Goal: Information Seeking & Learning: Understand process/instructions

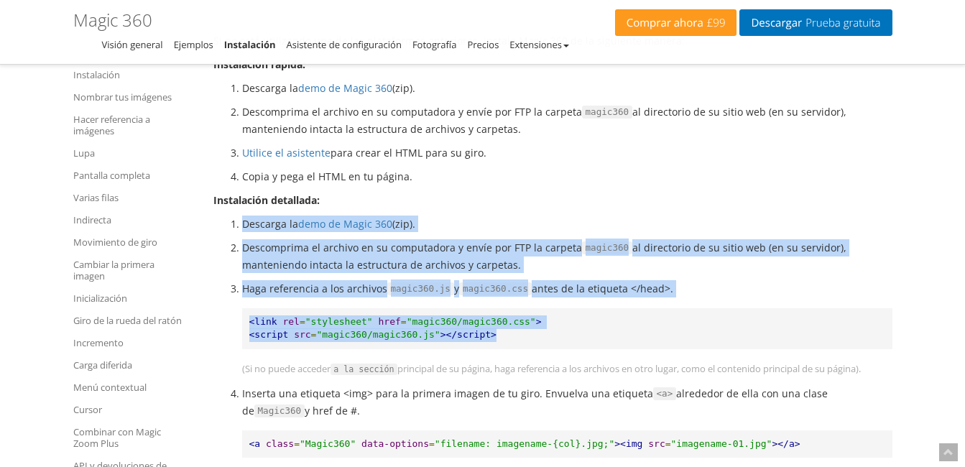
drag, startPoint x: 632, startPoint y: 334, endPoint x: 510, endPoint y: 197, distance: 183.3
click at [797, 293] on p "Haga referencia a los archivos magic360.js y magic360.css antes de la etiqueta …" at bounding box center [567, 288] width 650 height 17
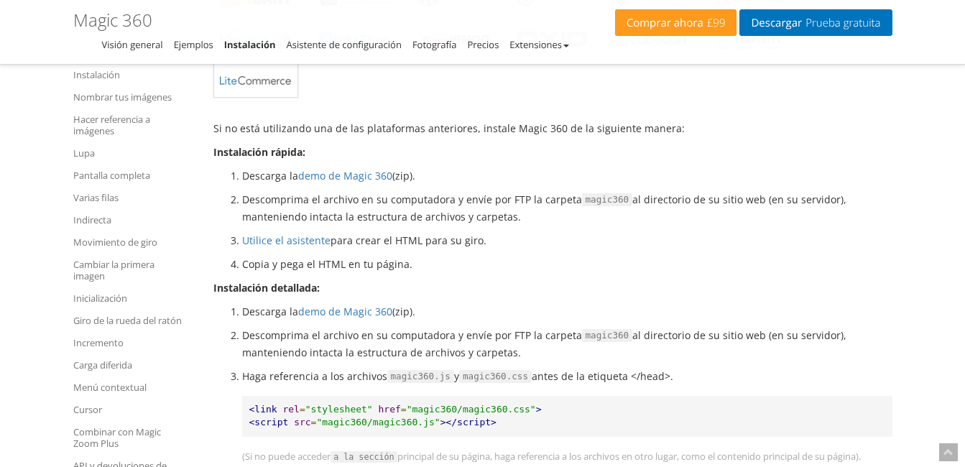
scroll to position [647, 0]
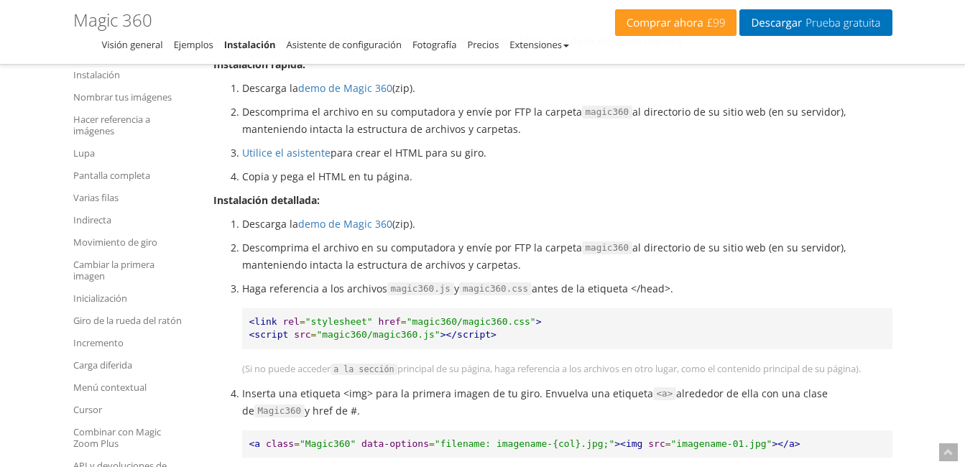
drag, startPoint x: 215, startPoint y: 201, endPoint x: 433, endPoint y: 409, distance: 300.9
click at [433, 409] on li "Inserta una etiqueta <img> para la primera imagen de tu giro. Envuelva una etiq…" at bounding box center [567, 402] width 650 height 34
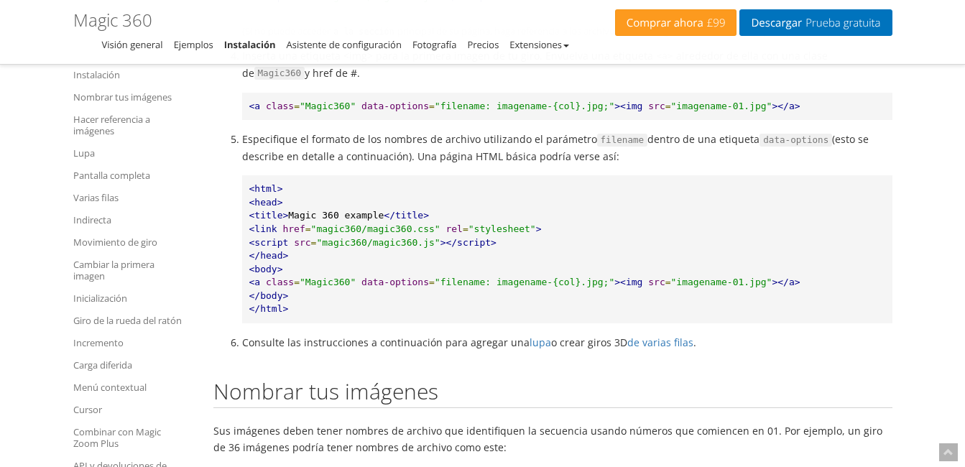
scroll to position [1006, 0]
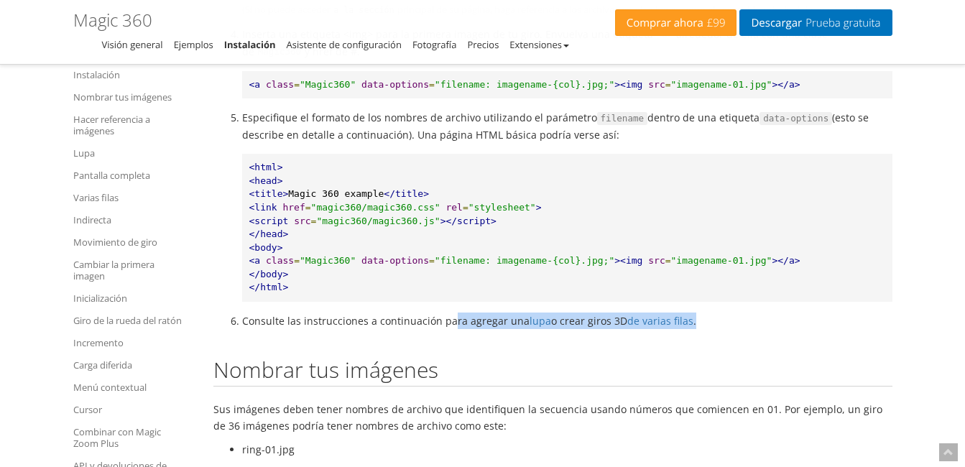
drag, startPoint x: 720, startPoint y: 324, endPoint x: 448, endPoint y: 323, distance: 271.7
click at [448, 323] on li "Consulte las instrucciones a continuación para agregar una lupa o crear giros 3…" at bounding box center [567, 321] width 650 height 17
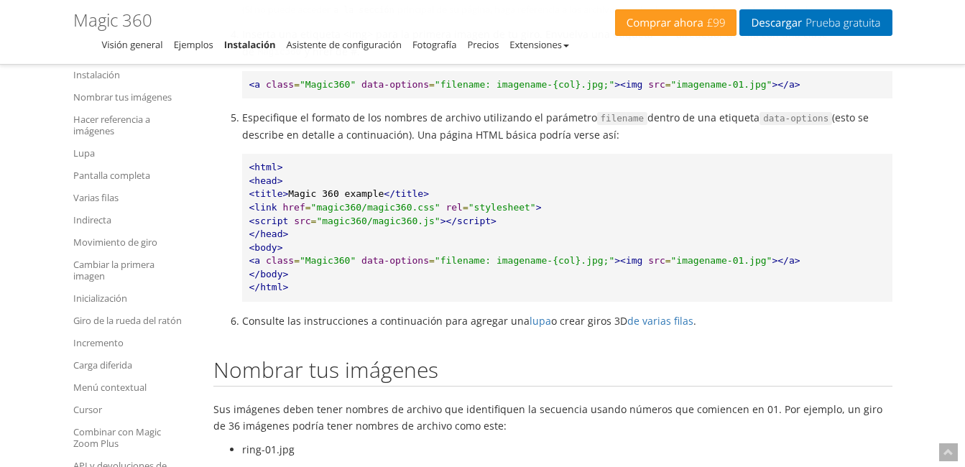
drag, startPoint x: 448, startPoint y: 323, endPoint x: 445, endPoint y: 339, distance: 16.9
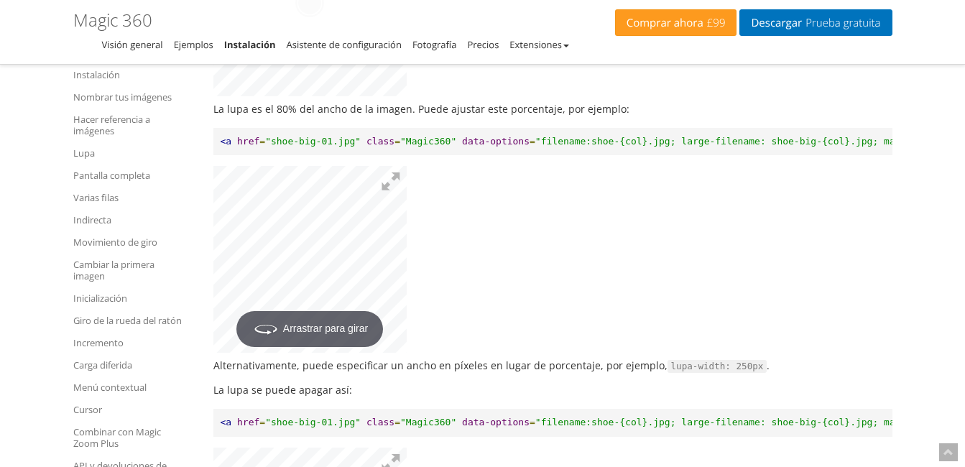
scroll to position [3019, 0]
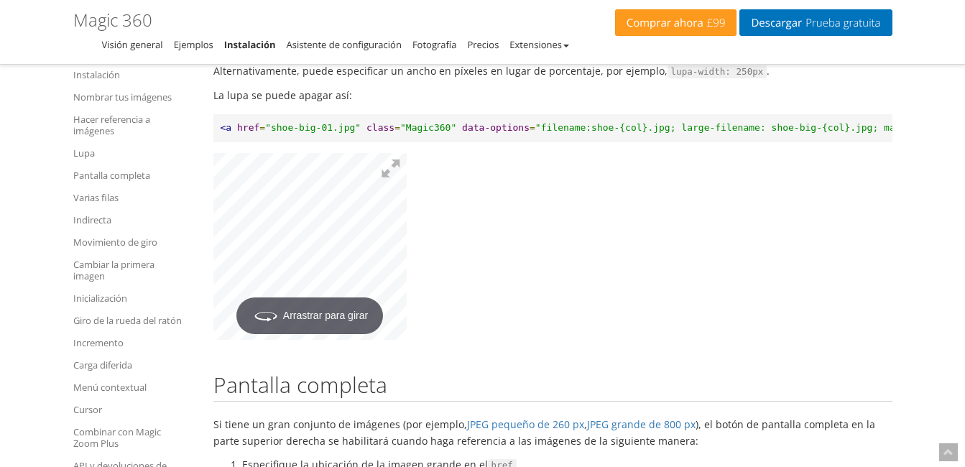
scroll to position [3306, 0]
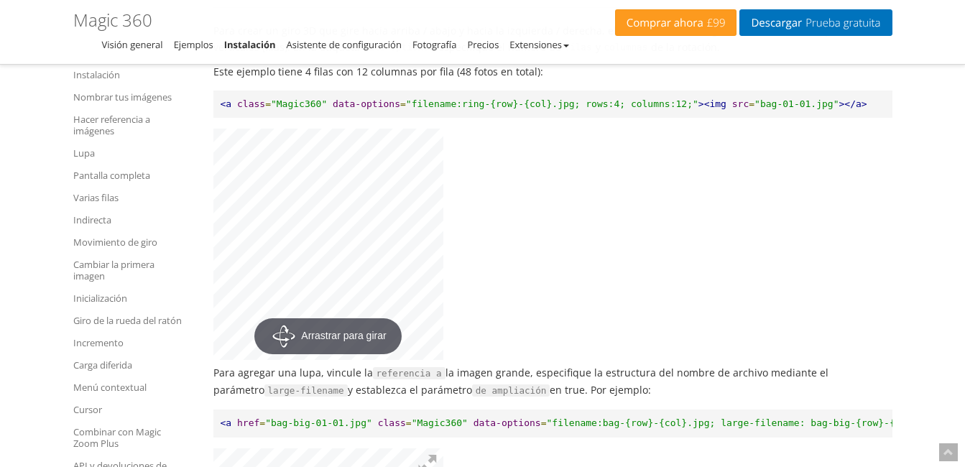
scroll to position [4600, 0]
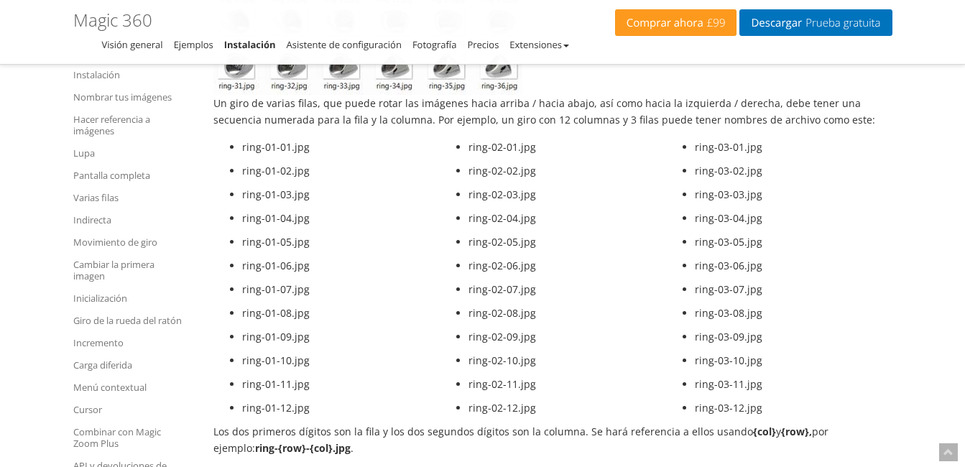
scroll to position [2199, 0]
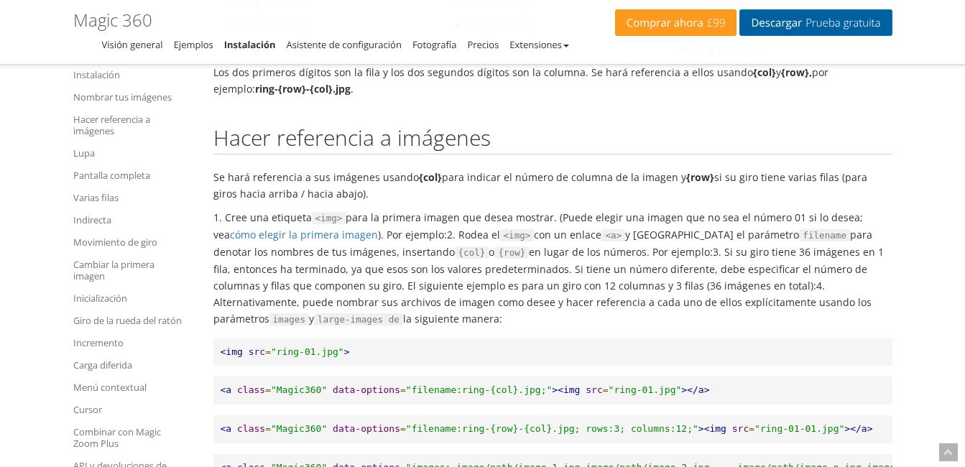
click at [827, 25] on span "Prueba gratuita" at bounding box center [841, 22] width 78 height 11
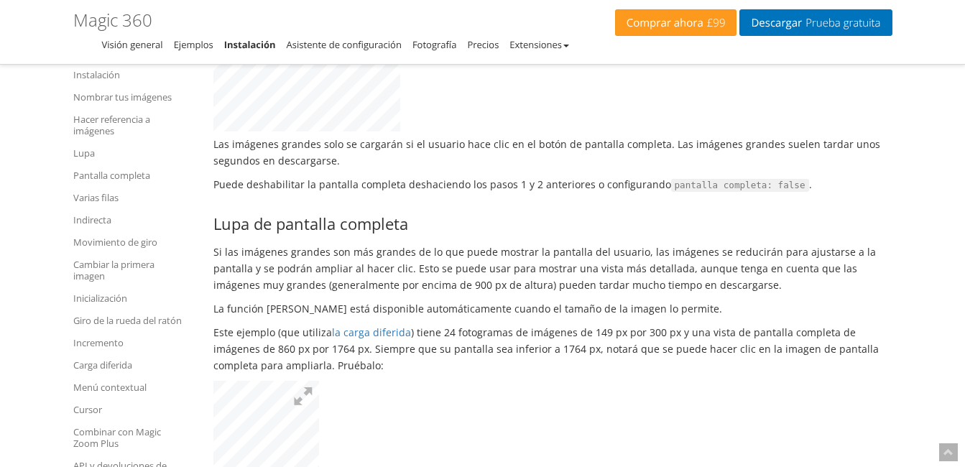
scroll to position [3781, 0]
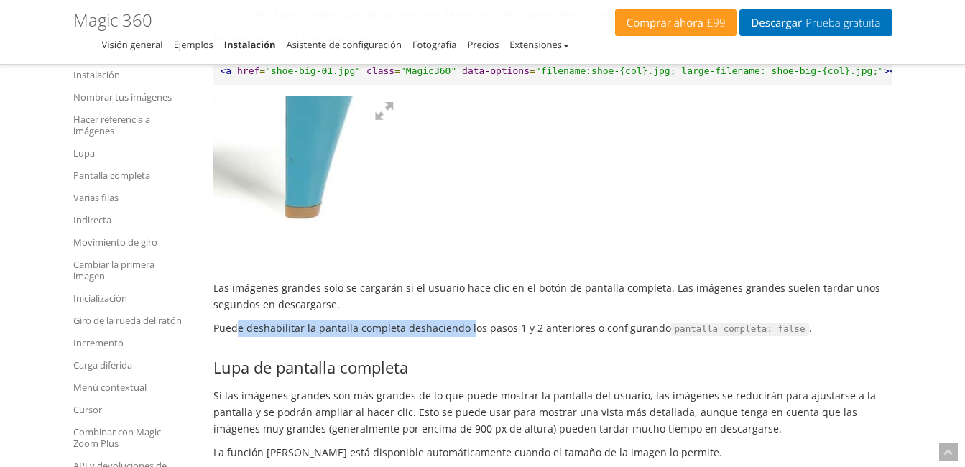
drag, startPoint x: 234, startPoint y: 357, endPoint x: 469, endPoint y: 358, distance: 234.3
click at [469, 337] on p "Puede deshabilitar la pantalla completa deshaciendo los pasos 1 y 2 anteriores …" at bounding box center [552, 328] width 679 height 17
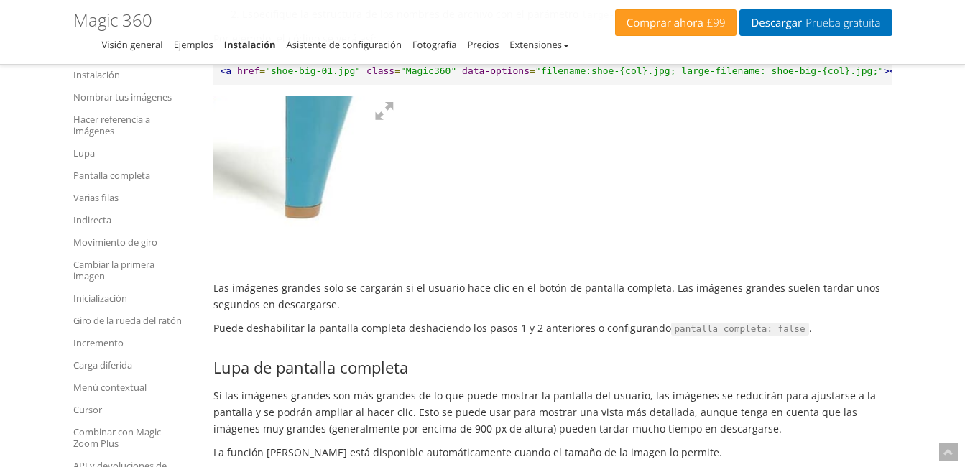
drag, startPoint x: 469, startPoint y: 358, endPoint x: 473, endPoint y: 366, distance: 9.0
click at [473, 337] on p "Puede deshabilitar la pantalla completa deshaciendo los pasos 1 y 2 anteriores …" at bounding box center [552, 328] width 679 height 17
click at [418, 313] on p "Las imágenes grandes solo se cargarán si el usuario hace clic en el botón de pa…" at bounding box center [552, 296] width 679 height 33
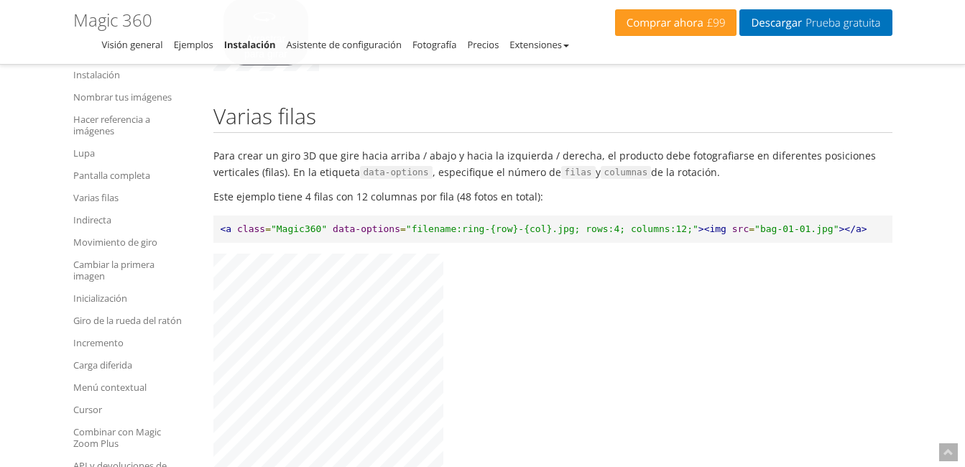
scroll to position [4499, 0]
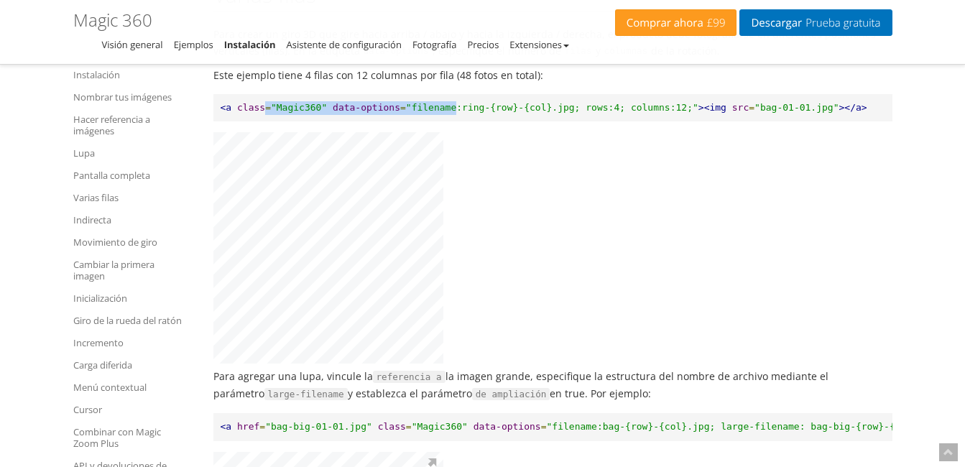
drag, startPoint x: 429, startPoint y: 146, endPoint x: 262, endPoint y: 156, distance: 167.0
click at [262, 122] on pre "<a class = "Magic360" data-options = "filename:ring-{row}-{col}.jpg; rows:4; co…" at bounding box center [552, 108] width 679 height 28
drag, startPoint x: 262, startPoint y: 156, endPoint x: 720, endPoint y: 251, distance: 467.6
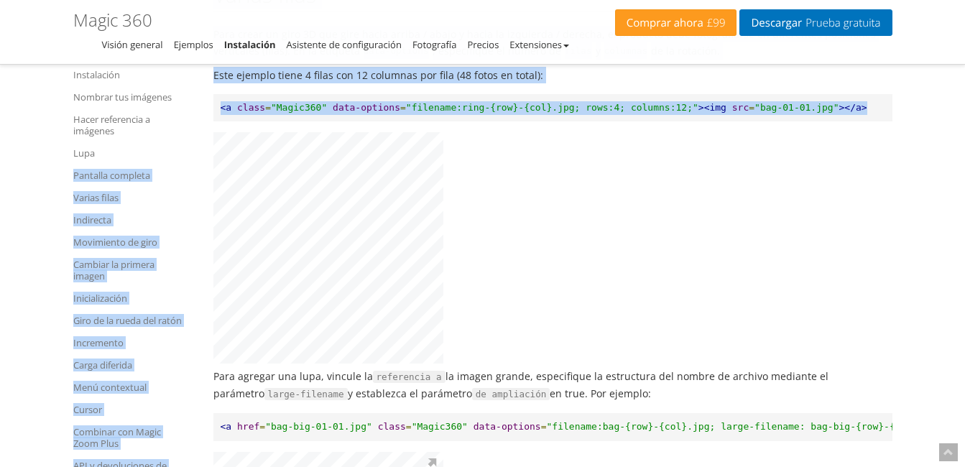
drag, startPoint x: 844, startPoint y: 146, endPoint x: 160, endPoint y: 144, distance: 683.5
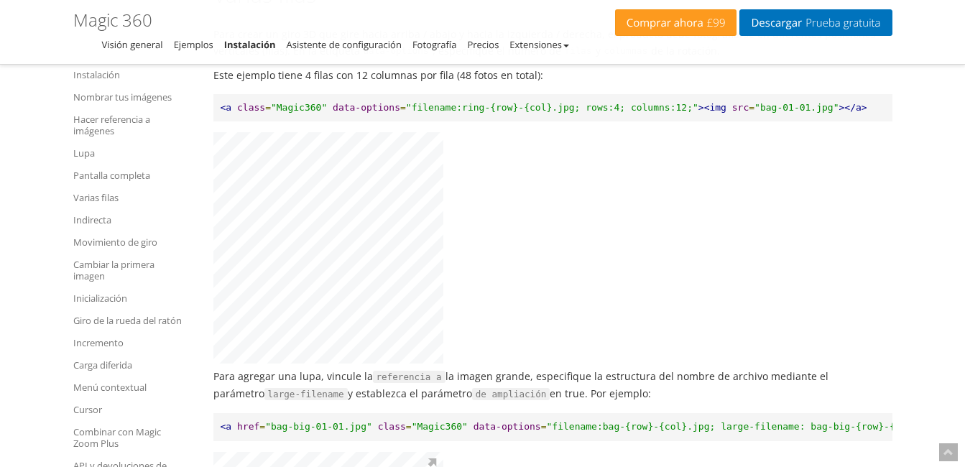
drag, startPoint x: 160, startPoint y: 144, endPoint x: 878, endPoint y: 195, distance: 719.8
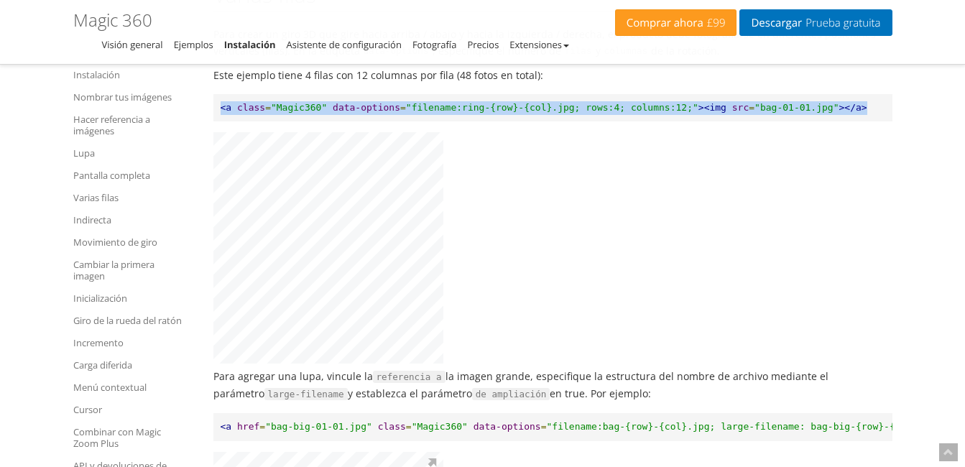
drag, startPoint x: 832, startPoint y: 144, endPoint x: 220, endPoint y: 142, distance: 612.4
click at [220, 122] on pre "<a class = "Magic360" data-options = "filename:ring-{row}-{col}.jpg; rows:4; co…" at bounding box center [552, 108] width 679 height 28
copy pre "<a class = "Magic360" data-options = "filename:ring-{row}-{col}.jpg; rows:4; co…"
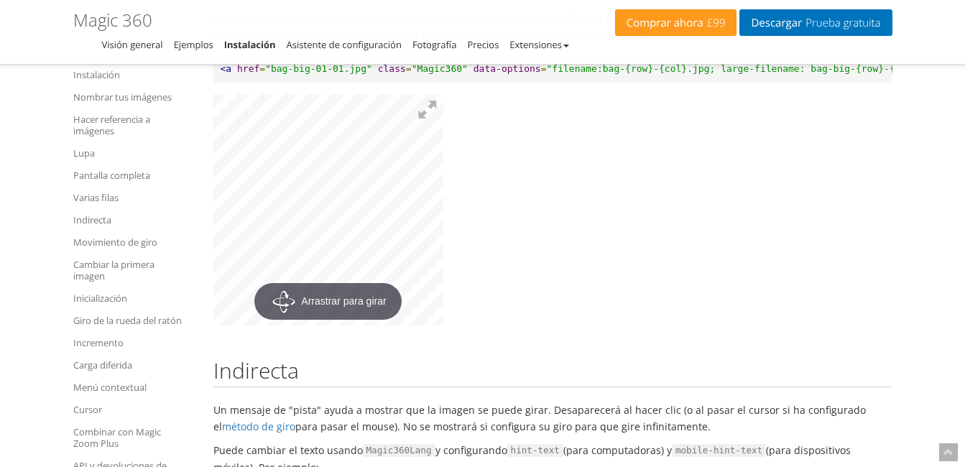
scroll to position [4930, 0]
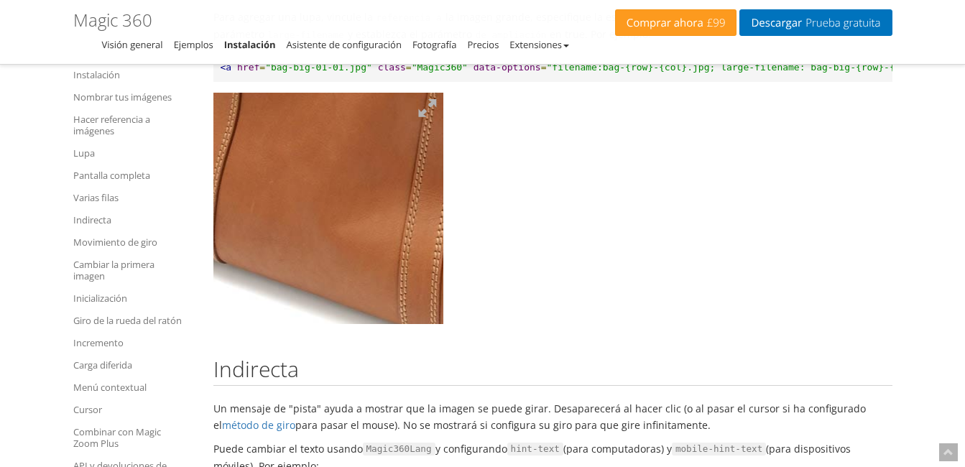
click at [289, 279] on img at bounding box center [350, 81] width 719 height 725
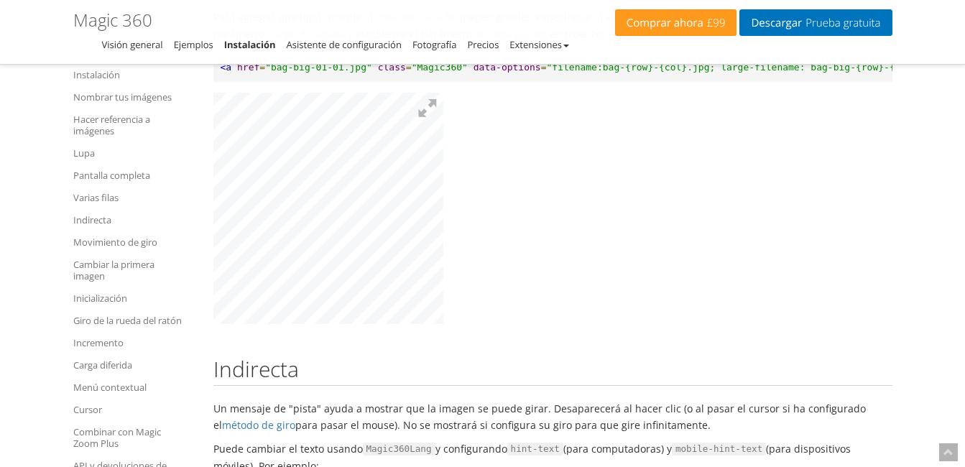
scroll to position [0, 342]
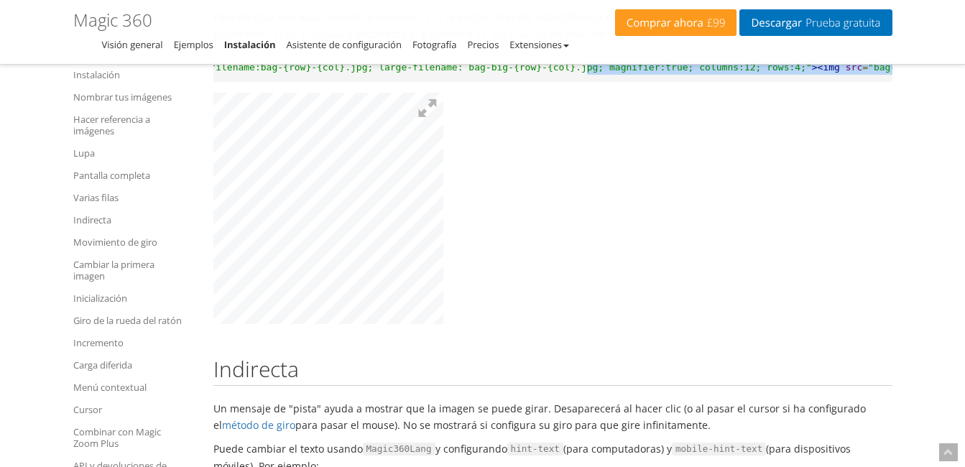
drag, startPoint x: 867, startPoint y: 101, endPoint x: 978, endPoint y: 106, distance: 111.5
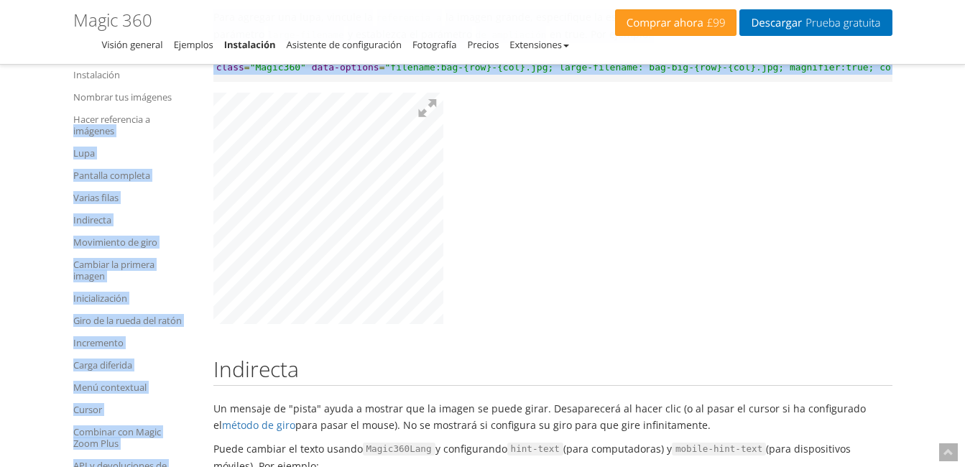
scroll to position [0, 0]
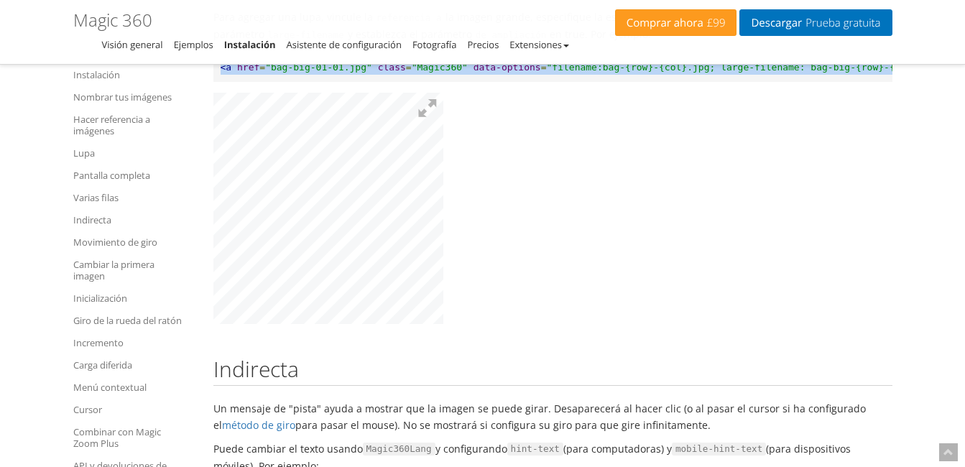
drag, startPoint x: 888, startPoint y: 103, endPoint x: 54, endPoint y: 126, distance: 834.0
copy pre "<a href = "bag-big-01-01.jpg" class = "Magic360" data-options = "filename:bag-{…"
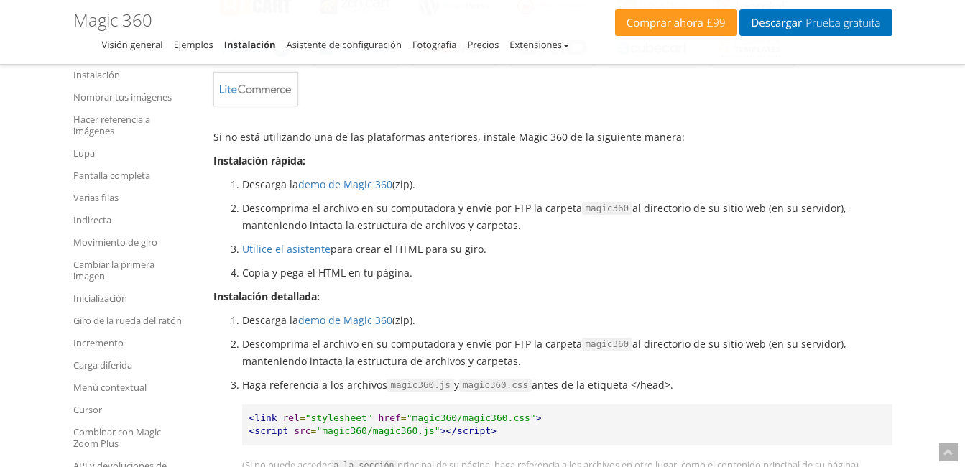
scroll to position [618, 0]
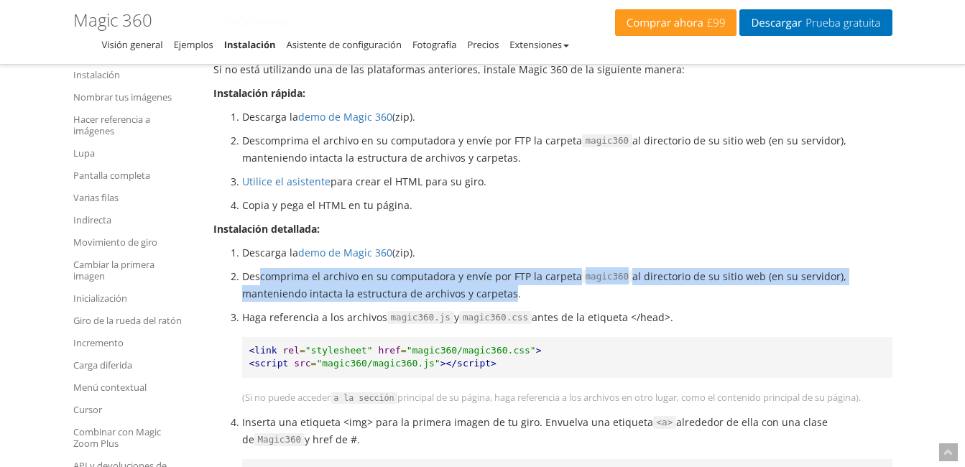
drag, startPoint x: 259, startPoint y: 277, endPoint x: 505, endPoint y: 298, distance: 246.0
click at [505, 298] on li "Descomprima el archivo en su computadora y envíe por FTP la carpeta magic360 al…" at bounding box center [567, 285] width 650 height 34
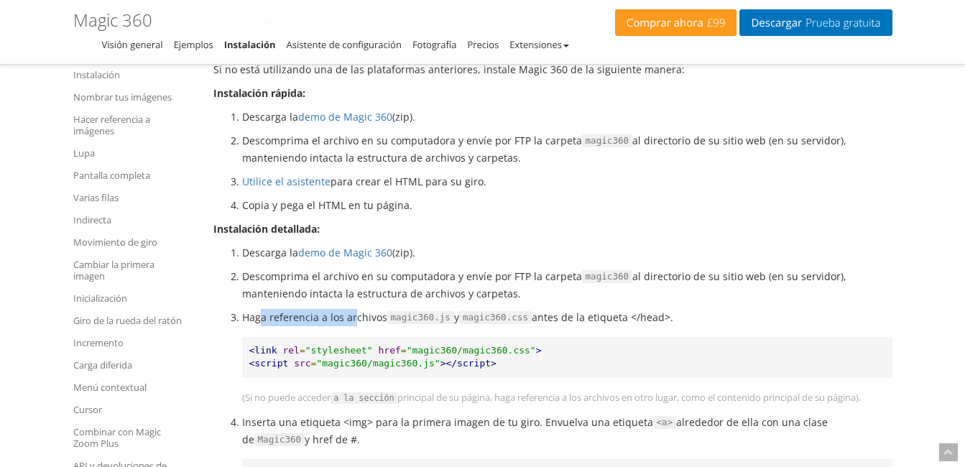
drag, startPoint x: 262, startPoint y: 315, endPoint x: 354, endPoint y: 311, distance: 91.3
click at [354, 311] on p "Haga referencia a los archivos magic360.js y magic360.css antes de la etiqueta …" at bounding box center [567, 317] width 650 height 17
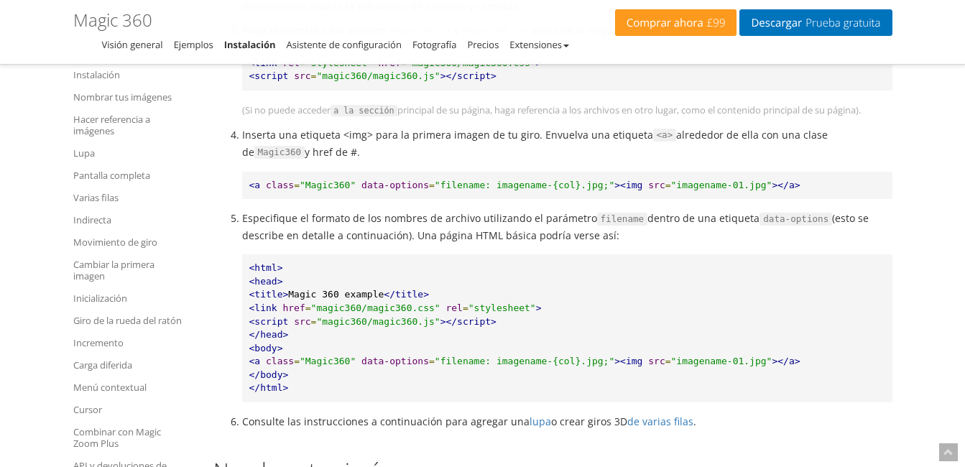
scroll to position [690, 0]
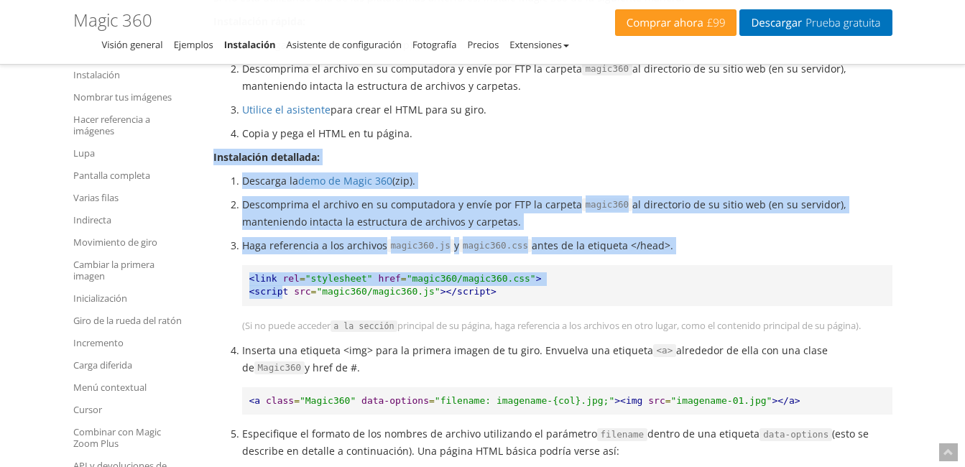
drag, startPoint x: 211, startPoint y: 152, endPoint x: 274, endPoint y: 287, distance: 148.5
drag, startPoint x: 274, startPoint y: 287, endPoint x: 247, endPoint y: 162, distance: 128.0
click at [247, 162] on strong "Instalación detallada:" at bounding box center [266, 157] width 106 height 14
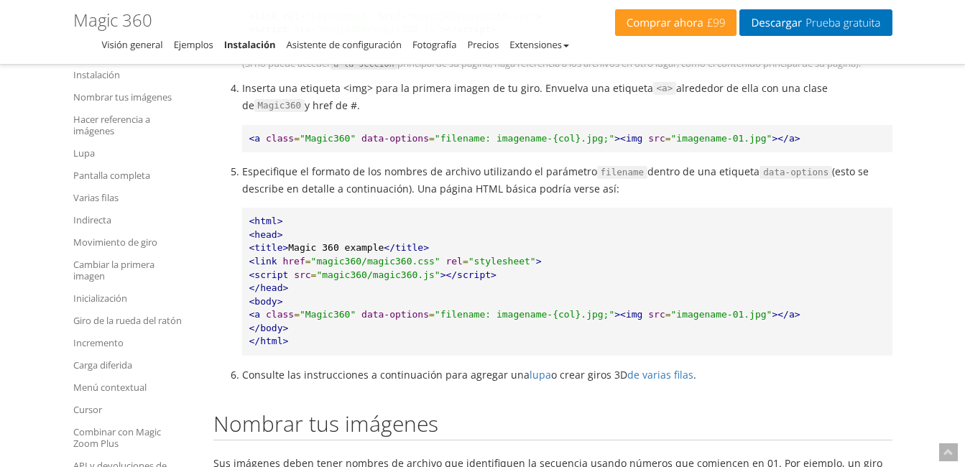
scroll to position [977, 0]
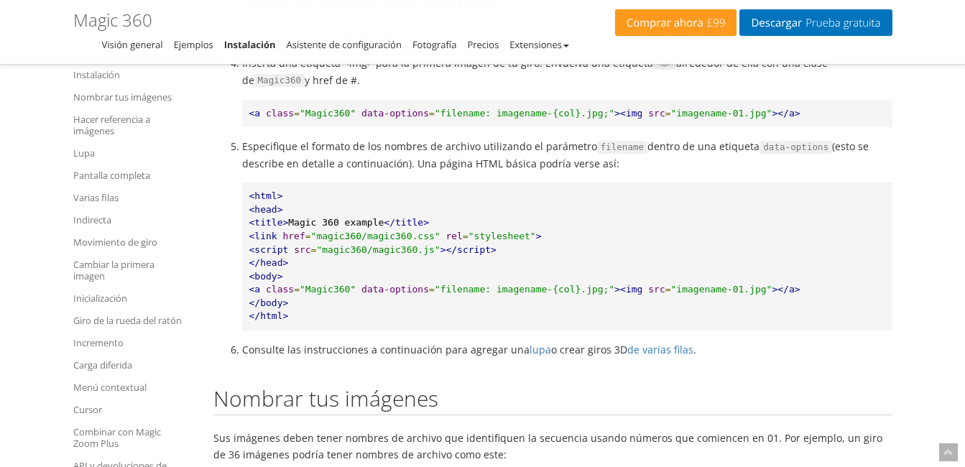
click at [253, 348] on li "Consulte las instrucciones a continuación para agregar una lupa o crear giros 3…" at bounding box center [567, 349] width 650 height 17
click at [242, 351] on li "Consulte las instrucciones a continuación para agregar una lupa o crear giros 3…" at bounding box center [567, 349] width 650 height 17
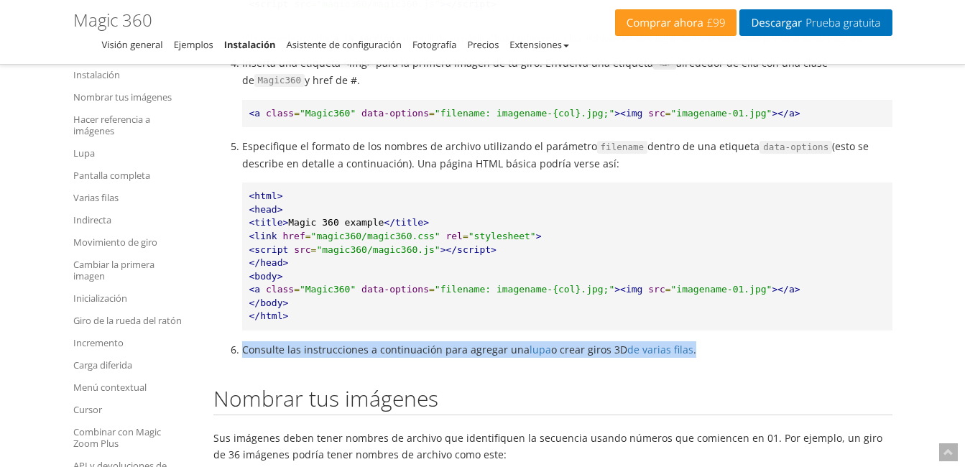
drag, startPoint x: 232, startPoint y: 351, endPoint x: 824, endPoint y: 350, distance: 592.2
click at [824, 350] on li "Consulte las instrucciones a continuación para agregar una lupa o crear giros 3…" at bounding box center [567, 349] width 650 height 17
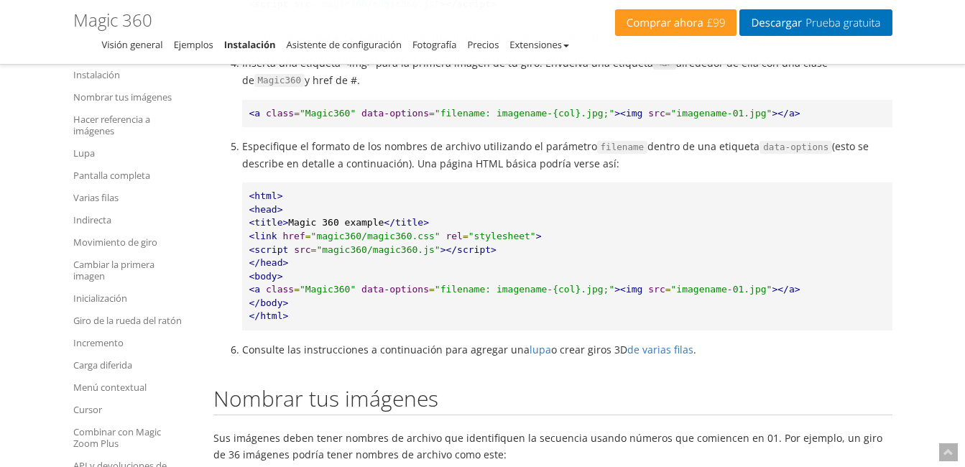
drag, startPoint x: 824, startPoint y: 350, endPoint x: 770, endPoint y: 378, distance: 60.8
drag, startPoint x: 230, startPoint y: 350, endPoint x: 408, endPoint y: 349, distance: 178.2
click at [408, 349] on ol "Consulte las instrucciones a continuación para agregar una lupa o crear giros 3…" at bounding box center [552, 349] width 679 height 17
click at [408, 349] on li "Consulte las instrucciones a continuación para agregar una lupa o crear giros 3…" at bounding box center [567, 349] width 650 height 17
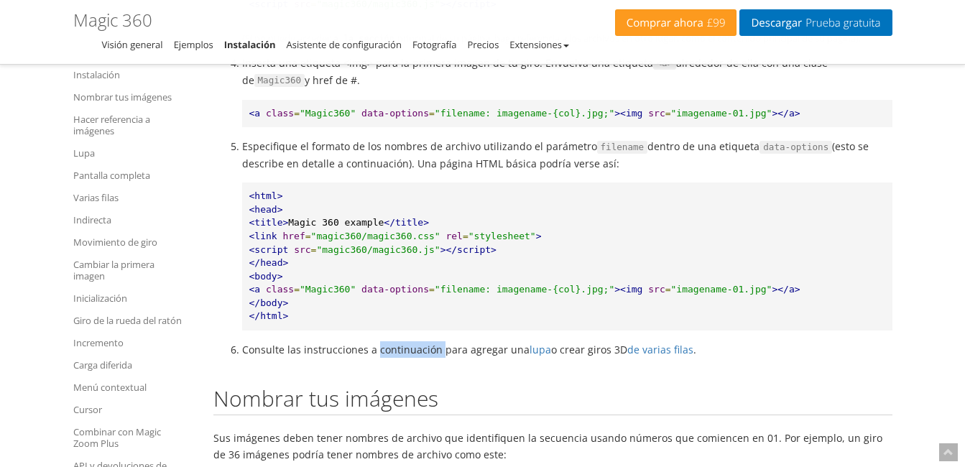
click at [408, 349] on li "Consulte las instrucciones a continuación para agregar una lupa o crear giros 3…" at bounding box center [567, 349] width 650 height 17
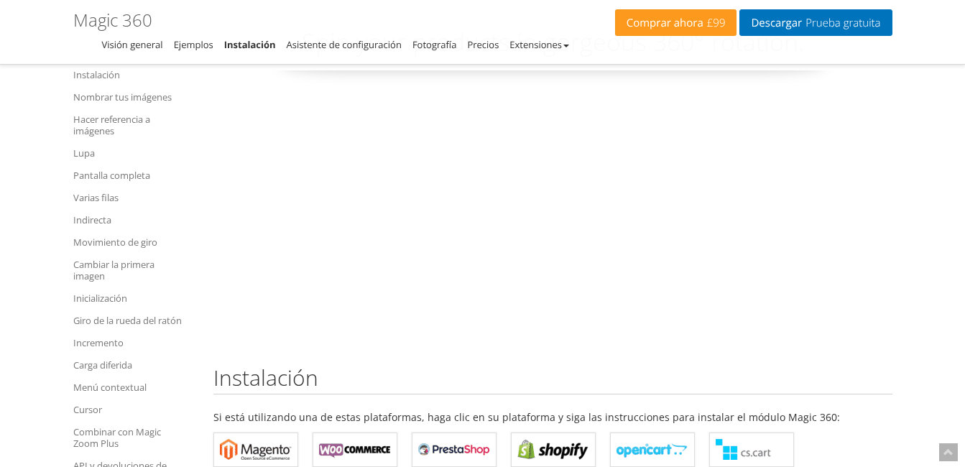
scroll to position [43, 0]
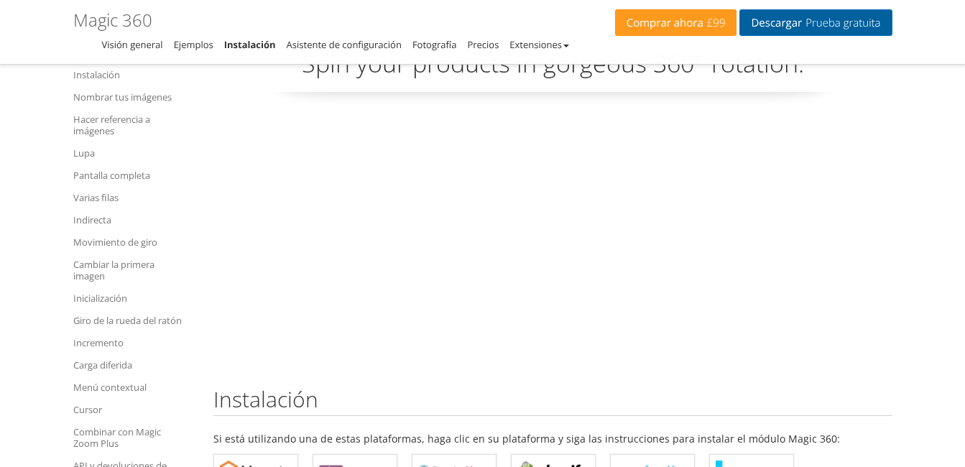
click at [834, 24] on span "Prueba gratuita" at bounding box center [841, 22] width 78 height 11
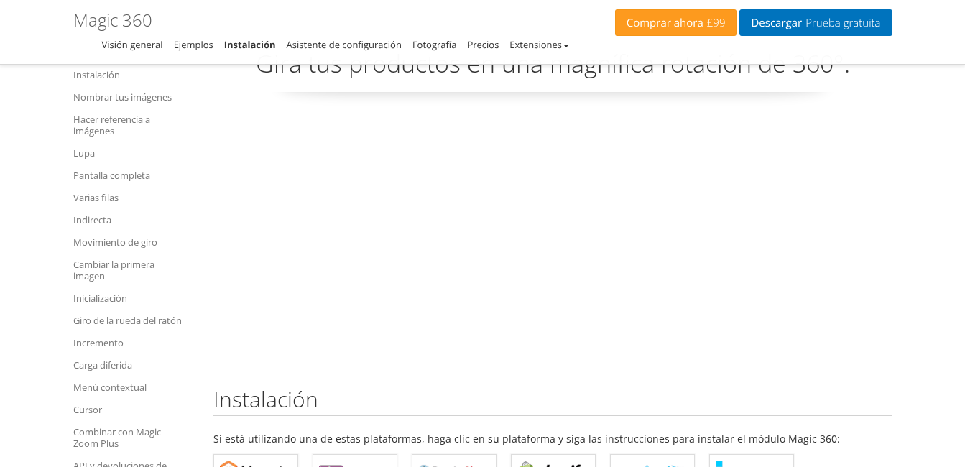
click at [244, 276] on center at bounding box center [552, 236] width 679 height 245
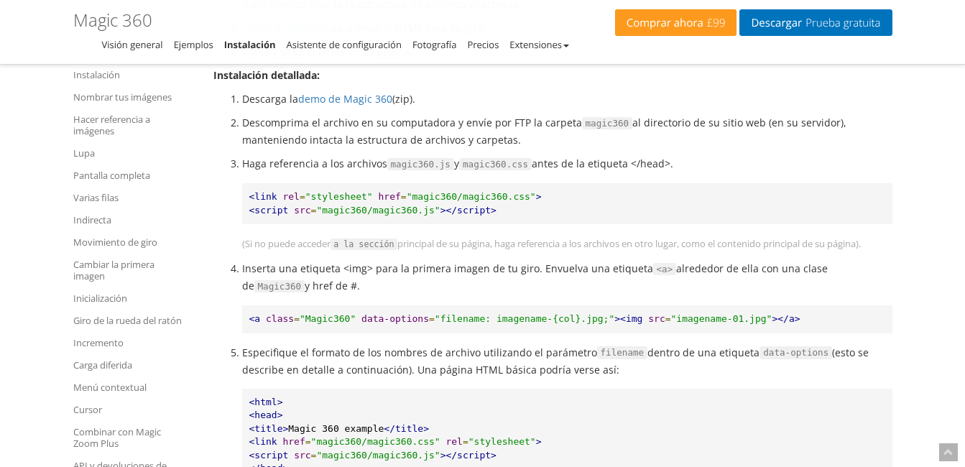
scroll to position [862, 0]
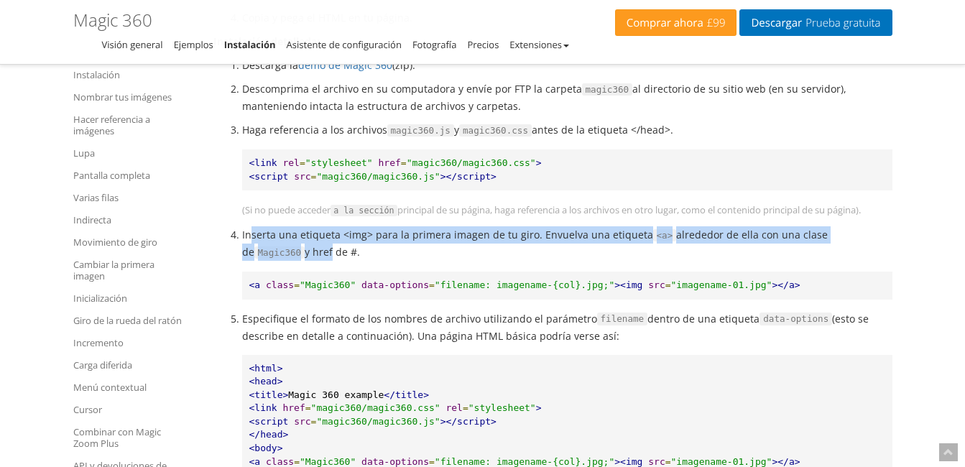
drag, startPoint x: 252, startPoint y: 234, endPoint x: 256, endPoint y: 258, distance: 24.0
click at [256, 258] on li "Inserta una etiqueta <img> para la primera imagen de tu giro. Envuelva una etiq…" at bounding box center [567, 243] width 650 height 34
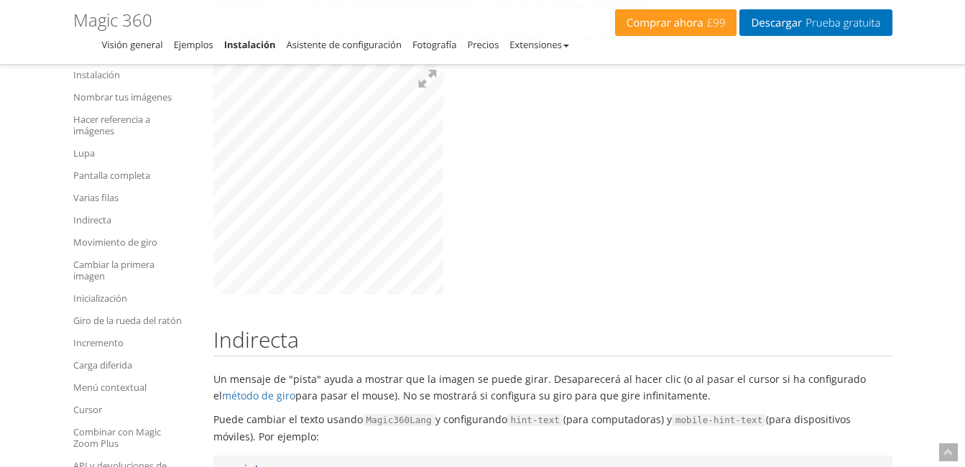
scroll to position [4815, 0]
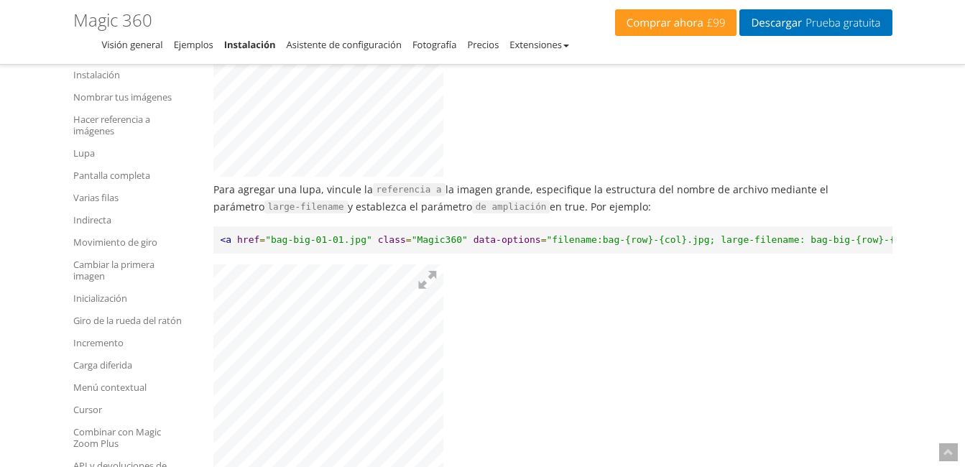
drag, startPoint x: 454, startPoint y: 225, endPoint x: 691, endPoint y: 244, distance: 237.9
click at [691, 216] on p "Para agregar una lupa, vincule la referencia a la imagen grande, especifique la…" at bounding box center [552, 198] width 679 height 34
drag, startPoint x: 691, startPoint y: 244, endPoint x: 643, endPoint y: 258, distance: 50.3
drag, startPoint x: 249, startPoint y: 279, endPoint x: 205, endPoint y: 277, distance: 44.6
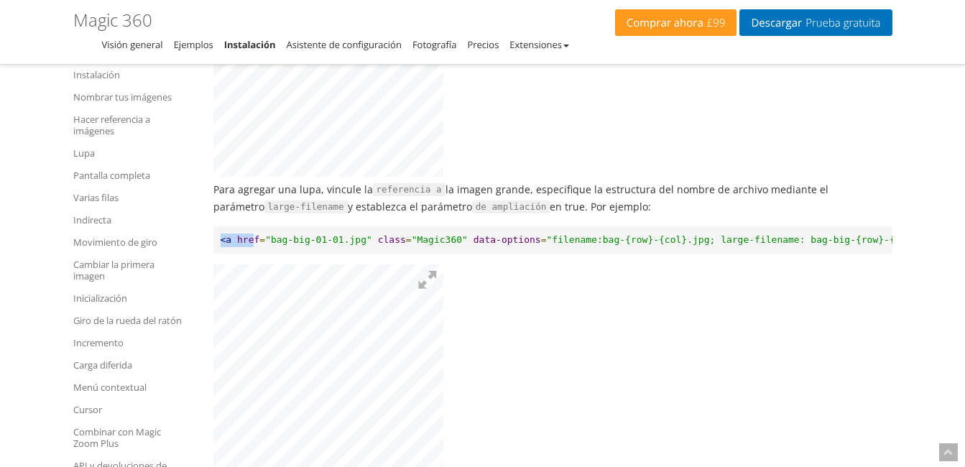
drag, startPoint x: 205, startPoint y: 277, endPoint x: 307, endPoint y: 239, distance: 108.9
click at [307, 216] on p "Para agregar una lupa, vincule la referencia a la imagen grande, especifique la…" at bounding box center [552, 198] width 679 height 34
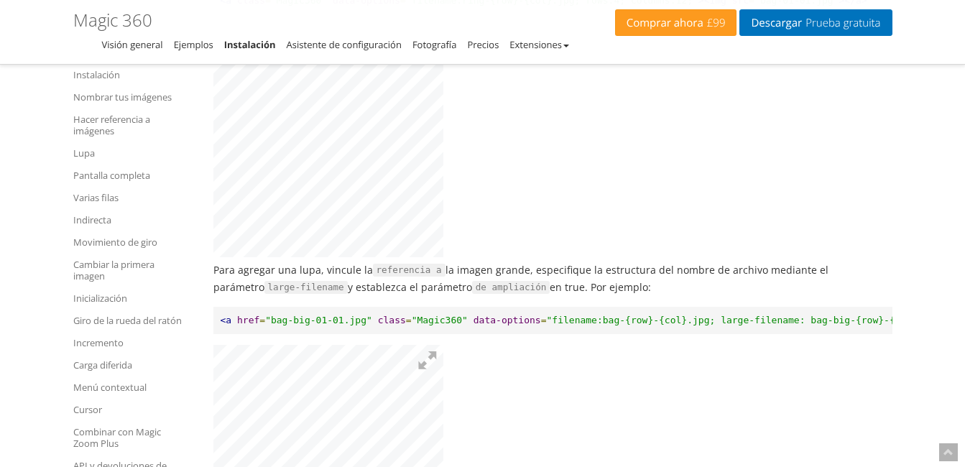
scroll to position [4600, 0]
